Goal: Entertainment & Leisure: Consume media (video, audio)

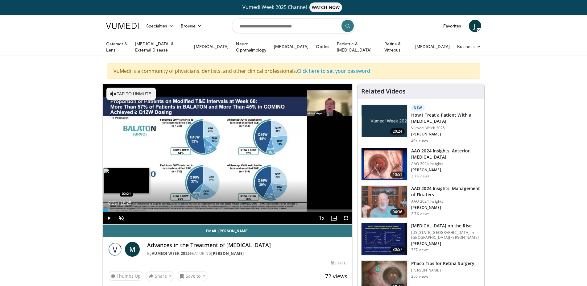
click at [108, 210] on div "Progress Bar" at bounding box center [108, 211] width 1 height 2
click at [111, 210] on div "Loaded : 8.07% 00:36 00:36" at bounding box center [228, 211] width 250 height 2
click at [114, 210] on div "Loaded : 8.97% 00:53 00:53" at bounding box center [228, 211] width 250 height 2
click at [118, 210] on div "Loaded : 10.86% 00:56 01:08" at bounding box center [228, 211] width 250 height 2
click at [121, 210] on div "Progress Bar" at bounding box center [122, 211] width 20 height 2
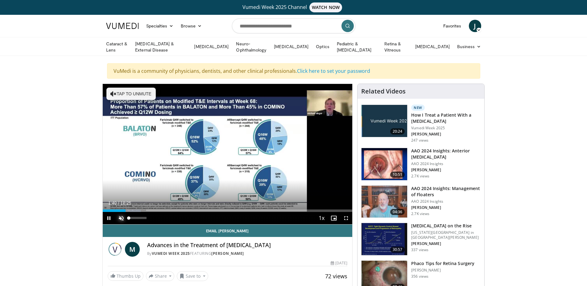
click at [121, 217] on span "Video Player" at bounding box center [121, 218] width 12 height 12
click at [110, 218] on span "Video Player" at bounding box center [109, 218] width 12 height 12
click at [109, 217] on span "Video Player" at bounding box center [109, 218] width 12 height 12
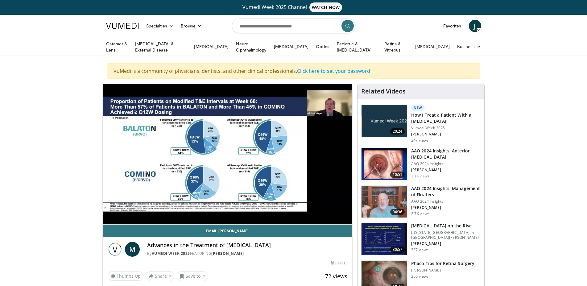
click at [109, 218] on video-js "**********" at bounding box center [228, 154] width 250 height 141
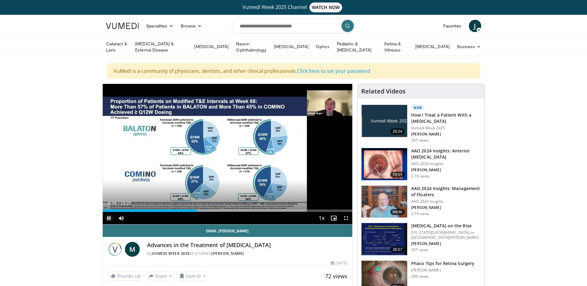
click at [109, 217] on span "Video Player" at bounding box center [109, 218] width 12 height 12
